Goal: Information Seeking & Learning: Learn about a topic

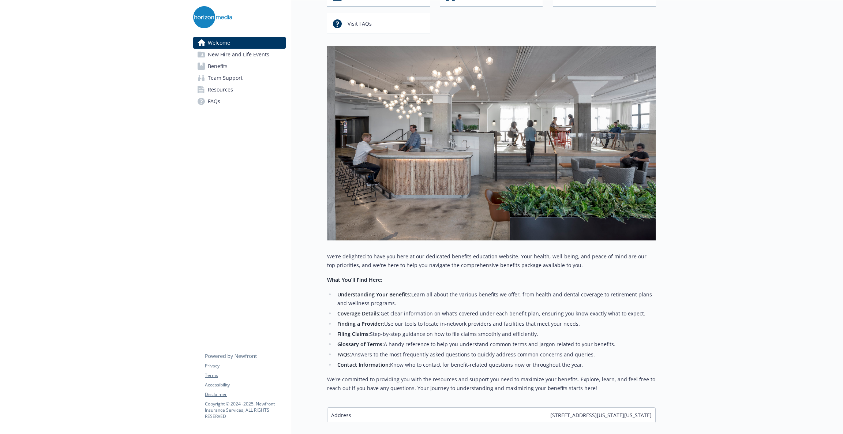
scroll to position [110, 0]
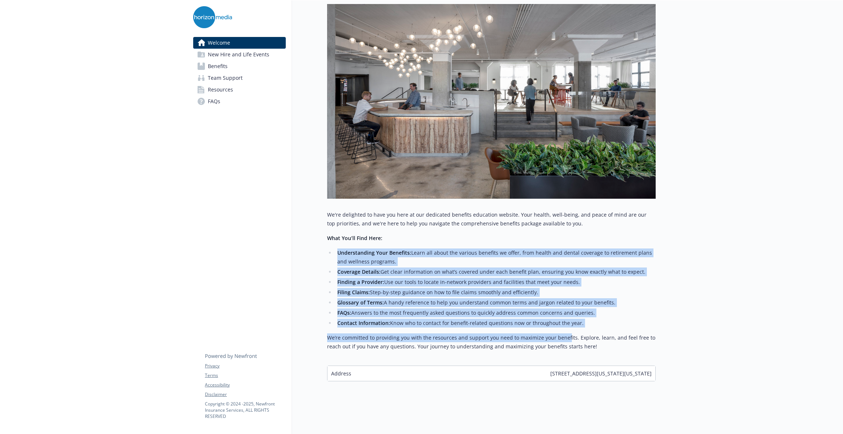
drag, startPoint x: 410, startPoint y: 238, endPoint x: 564, endPoint y: 326, distance: 176.9
click at [565, 327] on div "We're delighted to have you here at our dedicated benefits education website. Y…" at bounding box center [491, 280] width 328 height 140
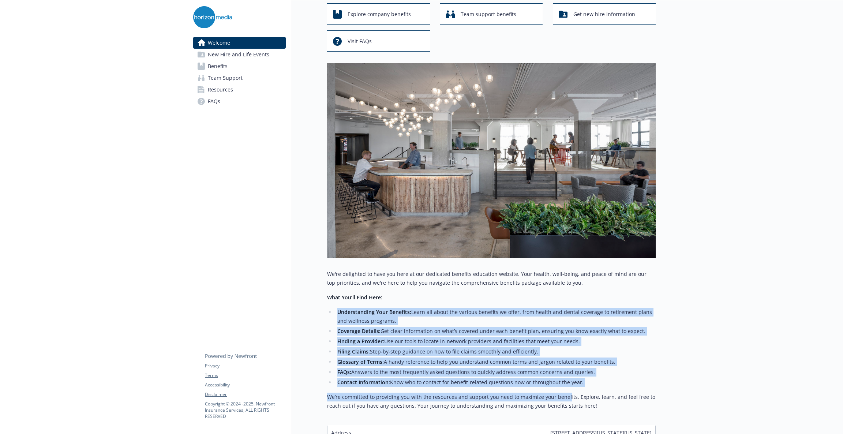
scroll to position [0, 0]
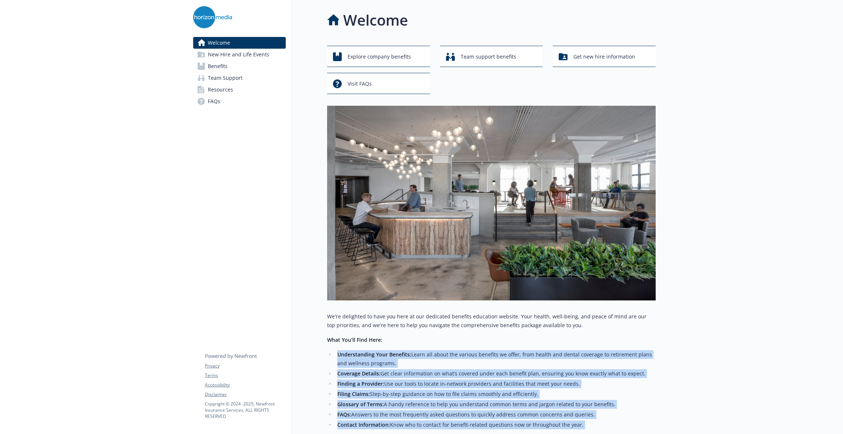
click at [225, 59] on span "New Hire and Life Events" at bounding box center [238, 55] width 61 height 12
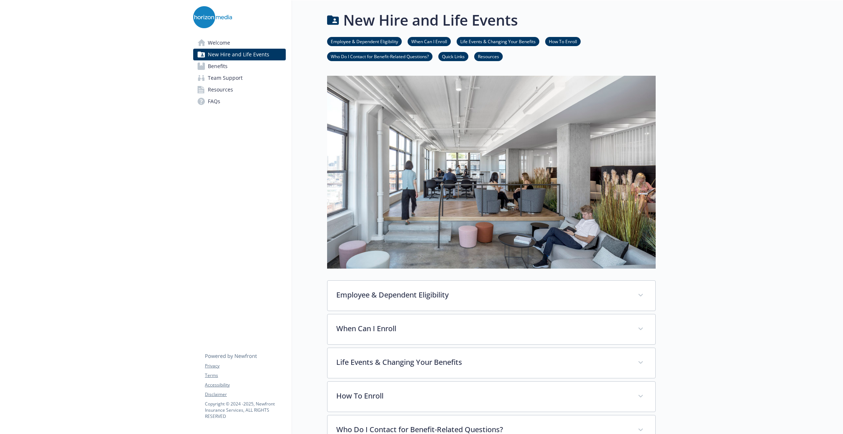
click at [225, 64] on span "Benefits" at bounding box center [218, 66] width 20 height 12
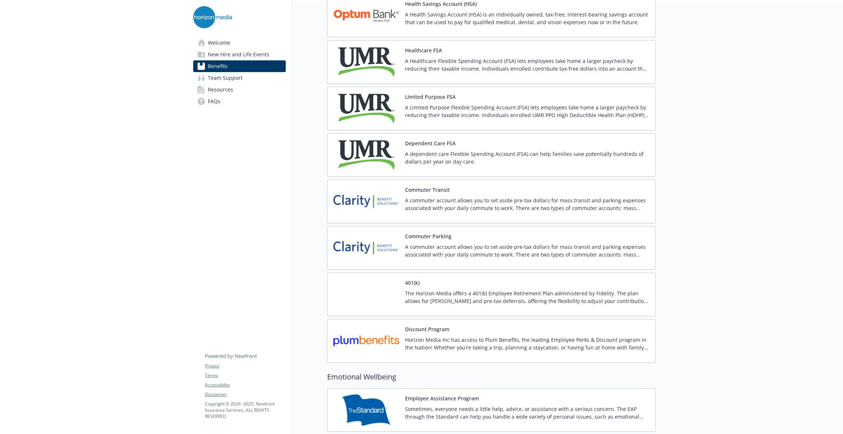
scroll to position [1043, 0]
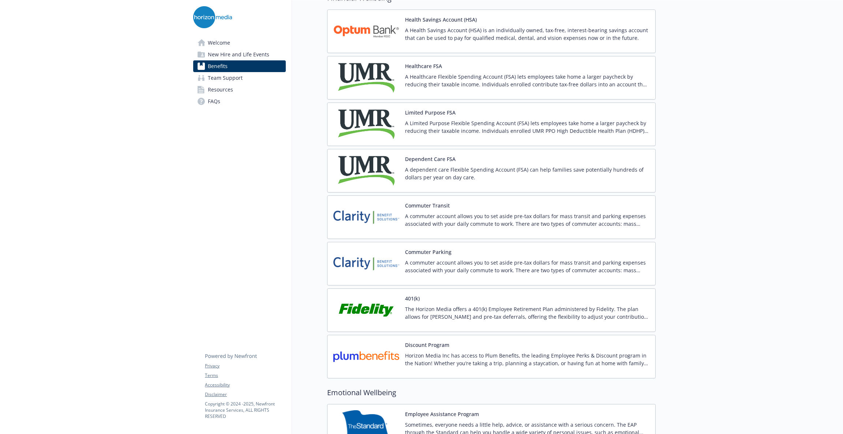
click at [379, 26] on img at bounding box center [366, 31] width 66 height 31
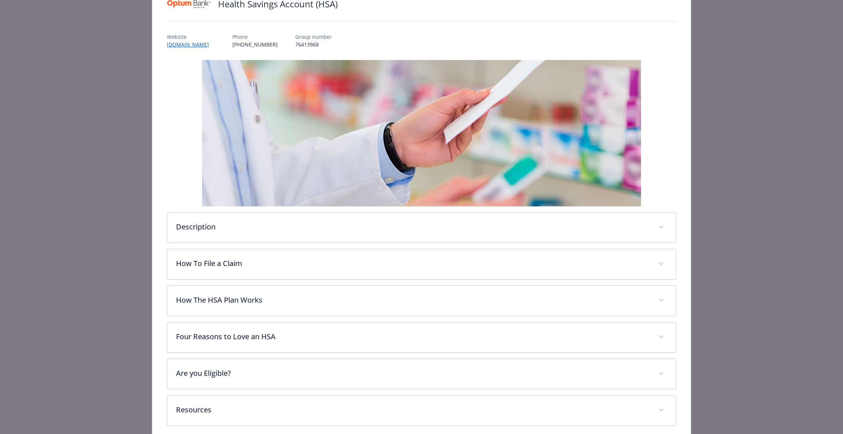
scroll to position [97, 0]
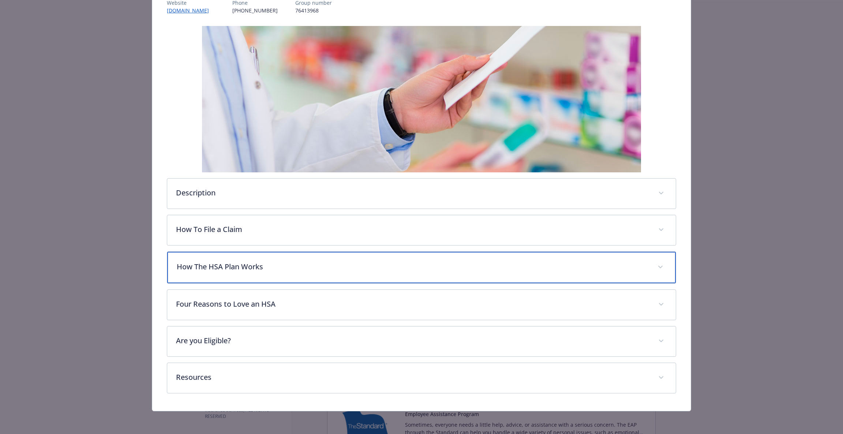
click at [262, 271] on p "How The HSA Plan Works" at bounding box center [413, 266] width 472 height 11
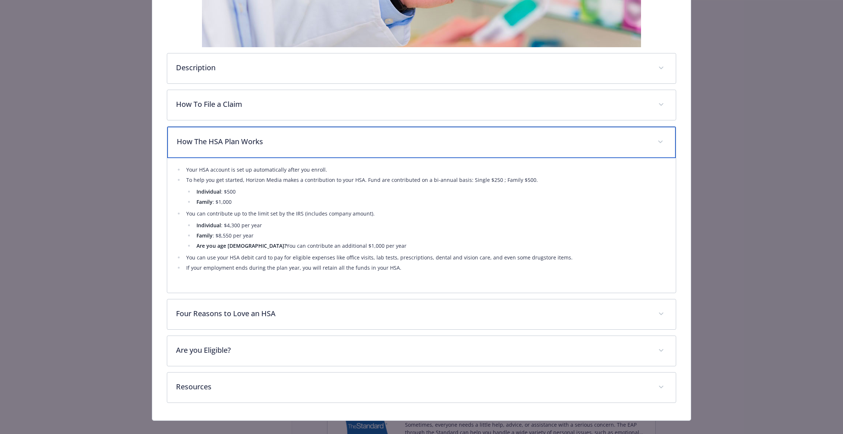
scroll to position [233, 0]
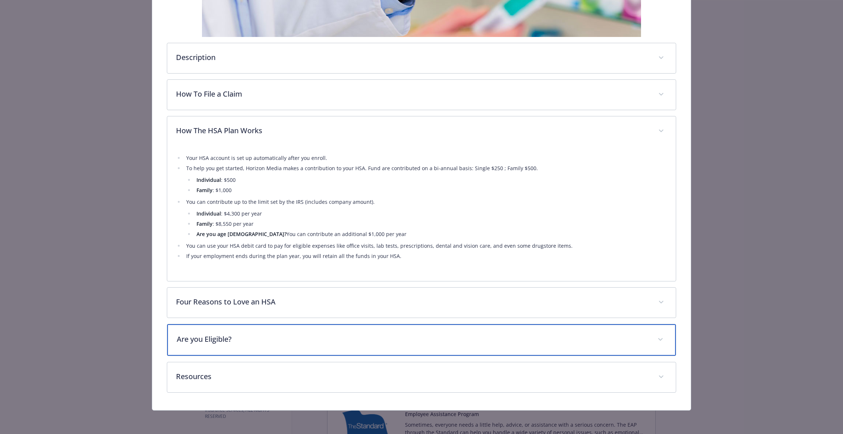
click at [292, 345] on div "Are you Eligible?" at bounding box center [421, 339] width 509 height 31
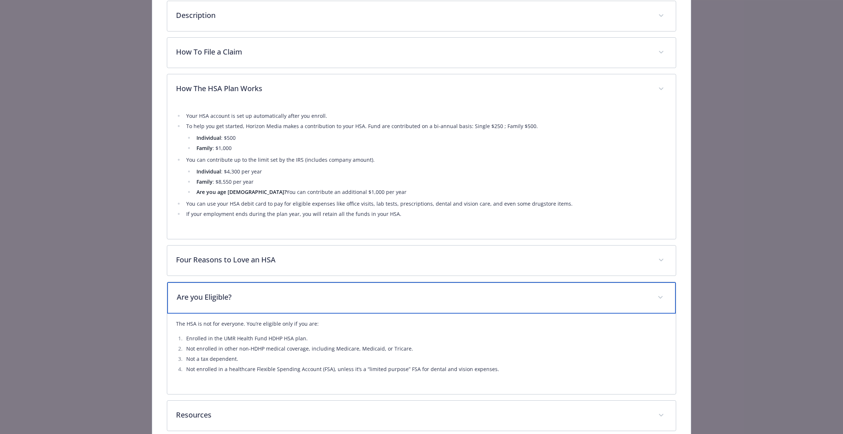
scroll to position [313, 0]
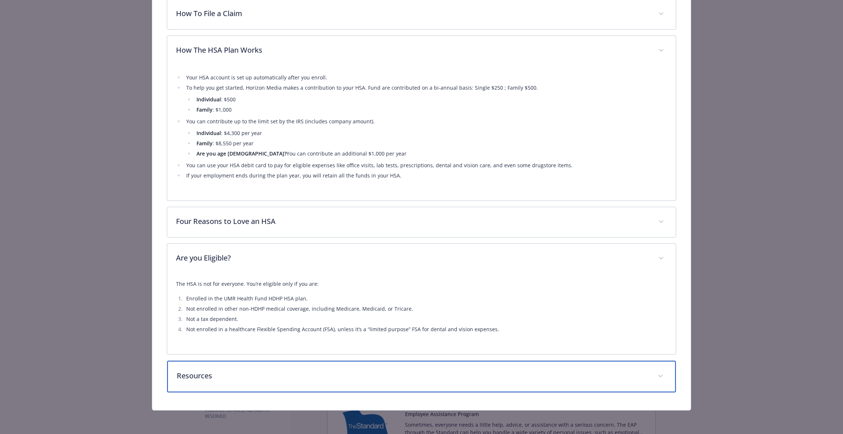
click at [279, 376] on p "Resources" at bounding box center [413, 375] width 472 height 11
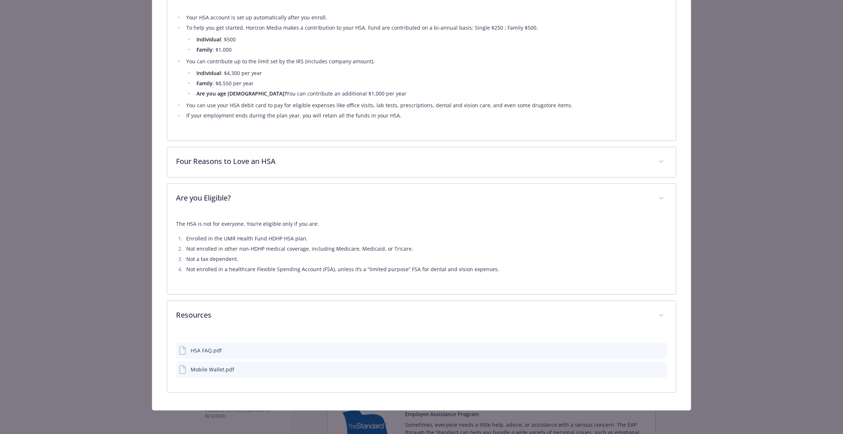
click at [273, 346] on div "HSA FAQ.pdf" at bounding box center [421, 350] width 491 height 16
click at [645, 348] on icon "download file" at bounding box center [648, 350] width 6 height 6
click at [300, 225] on p "The HSA is not for everyone. You’re eligible only if you are:" at bounding box center [421, 223] width 491 height 9
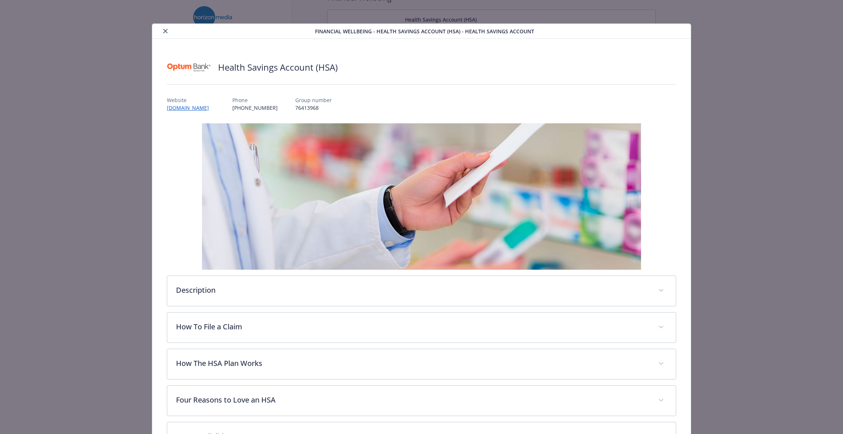
scroll to position [22, 0]
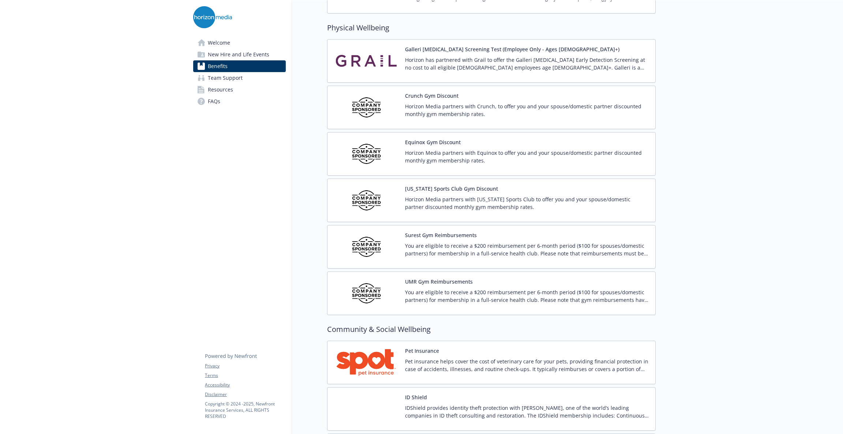
scroll to position [1646, 0]
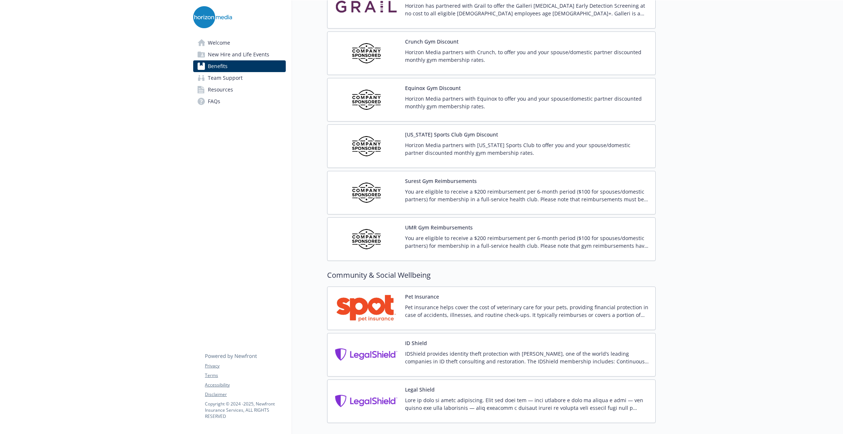
click at [366, 205] on img at bounding box center [366, 192] width 66 height 31
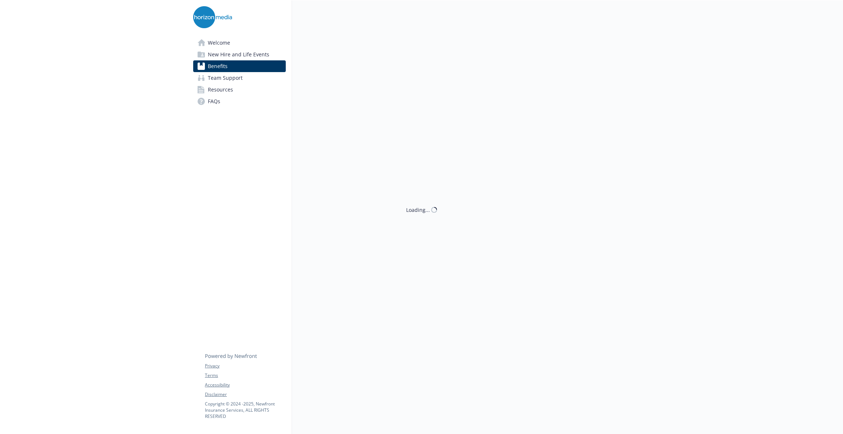
scroll to position [1646, 0]
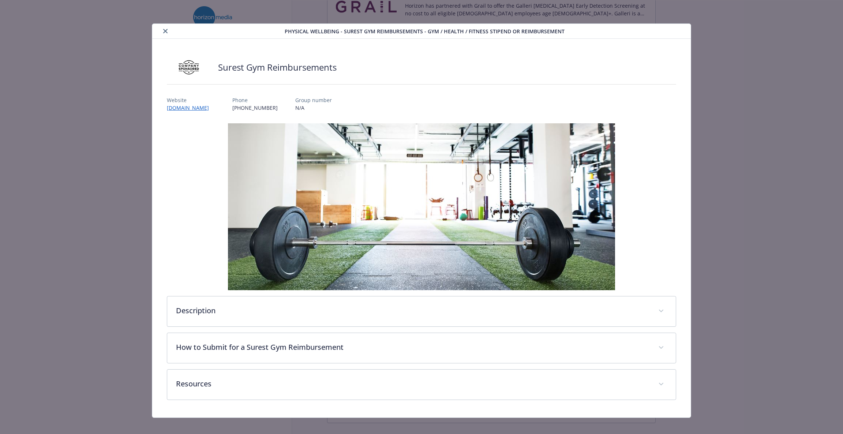
click at [163, 33] on icon "close" at bounding box center [165, 31] width 4 height 4
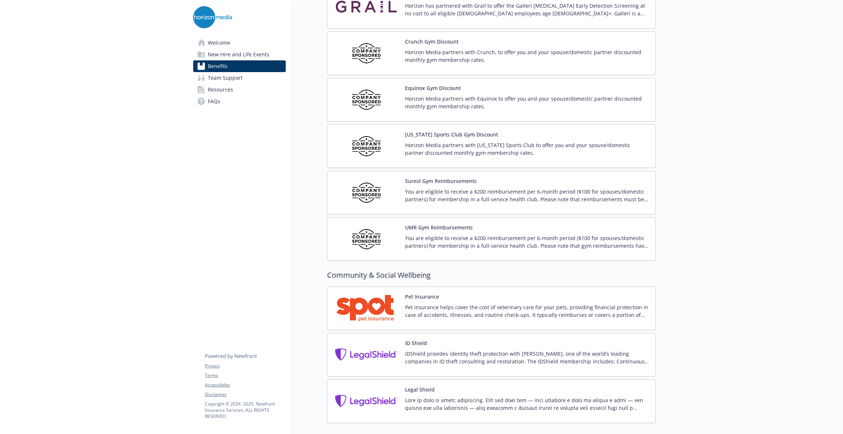
click at [451, 245] on p "You are eligible to receive a $200 reimbursement per 6-month period ($100 for s…" at bounding box center [527, 241] width 244 height 15
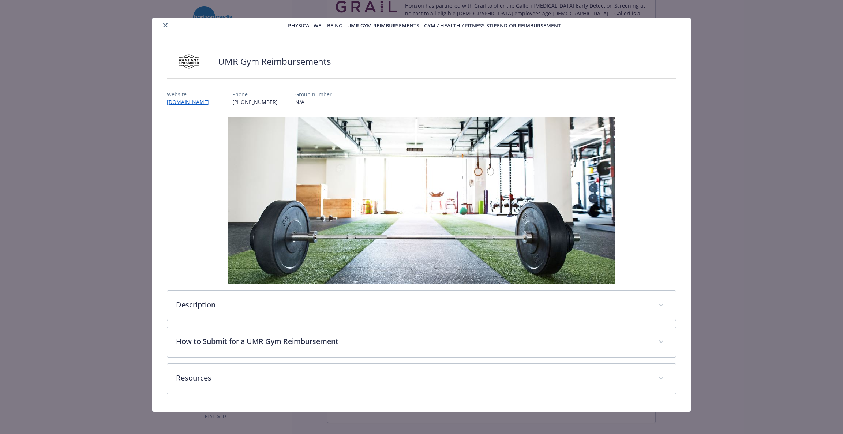
scroll to position [8, 0]
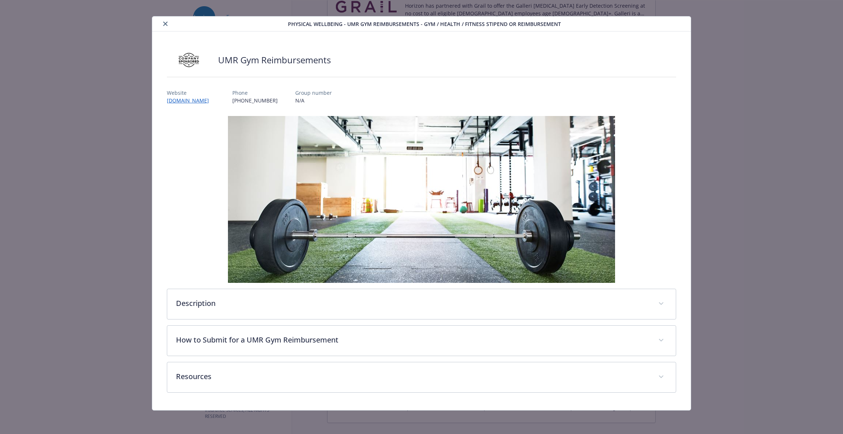
click at [166, 25] on icon "close" at bounding box center [165, 24] width 4 height 4
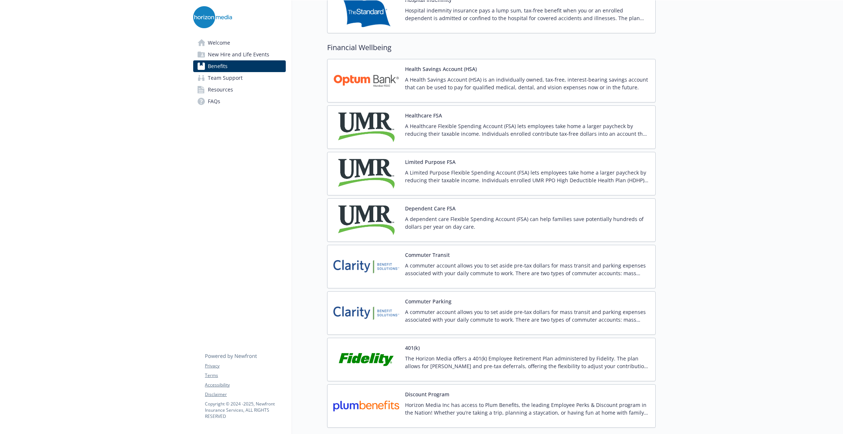
scroll to position [1042, 0]
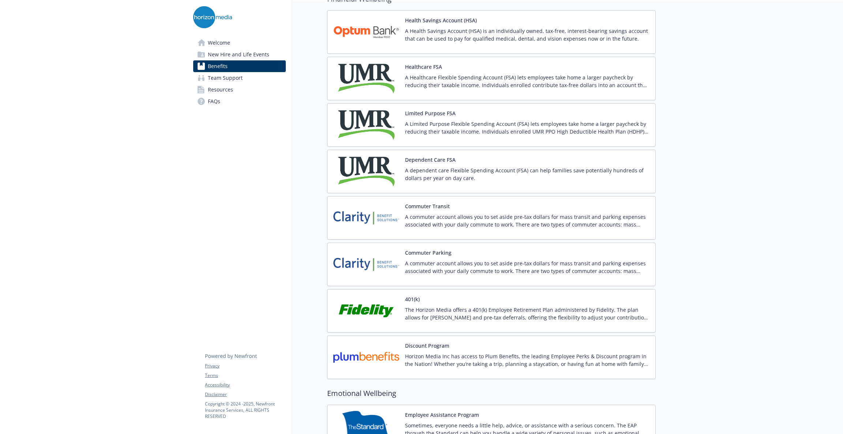
click at [416, 35] on p "A Health Savings Account (HSA) is an individually owned, tax-free, interest-bea…" at bounding box center [527, 34] width 244 height 15
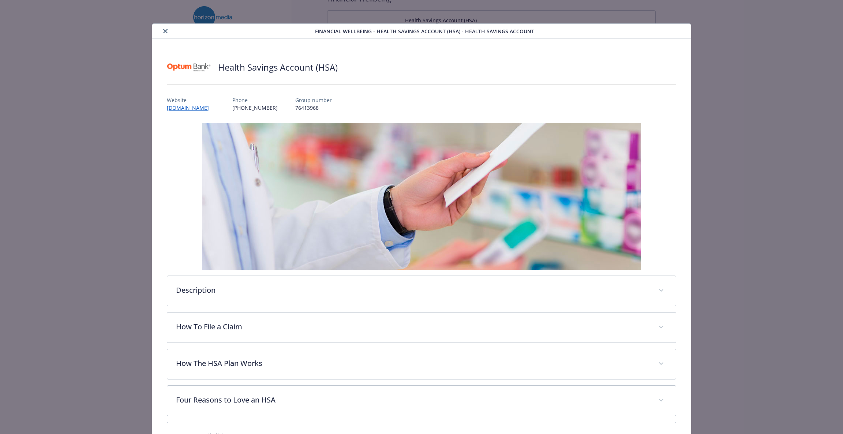
scroll to position [22, 0]
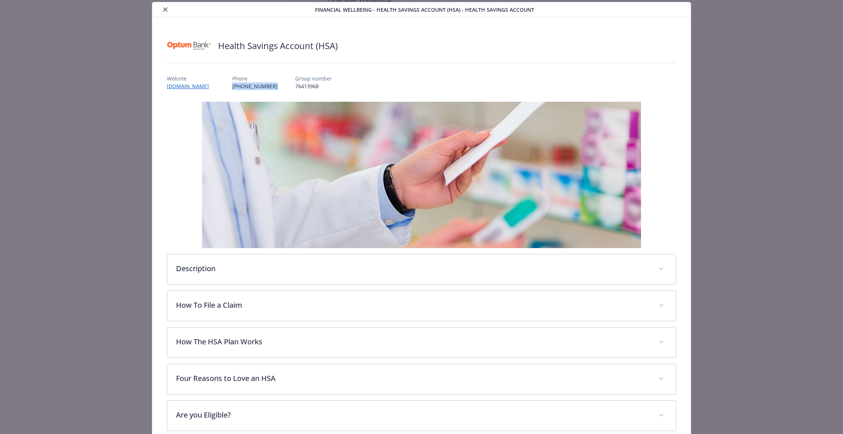
drag, startPoint x: 283, startPoint y: 85, endPoint x: 238, endPoint y: 84, distance: 44.3
click at [238, 84] on div "Website [DOMAIN_NAME] Phone [PHONE_NUMBER] Group number 76413968" at bounding box center [421, 79] width 509 height 21
copy p "[PHONE_NUMBER]"
